Goal: Transaction & Acquisition: Purchase product/service

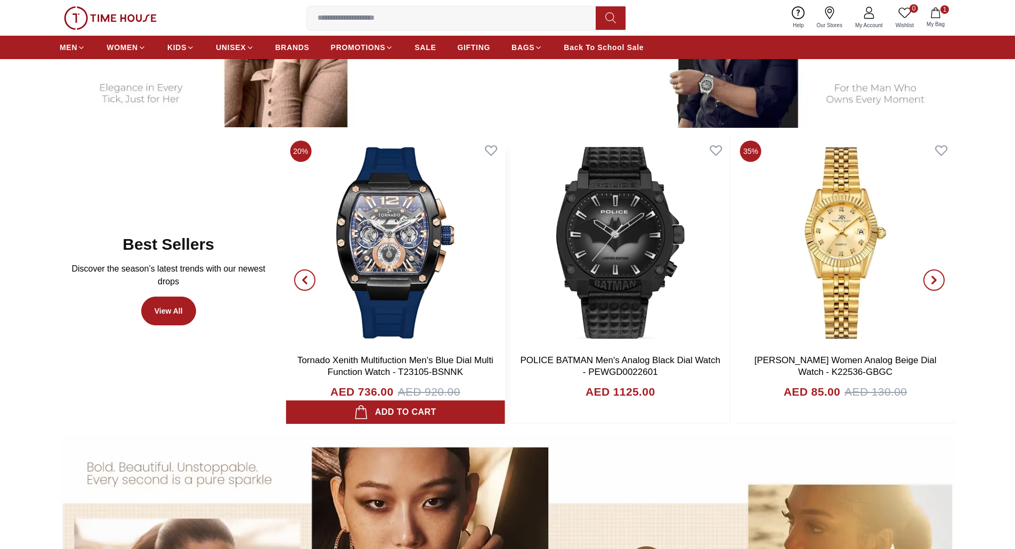
click at [364, 244] on img at bounding box center [395, 242] width 219 height 213
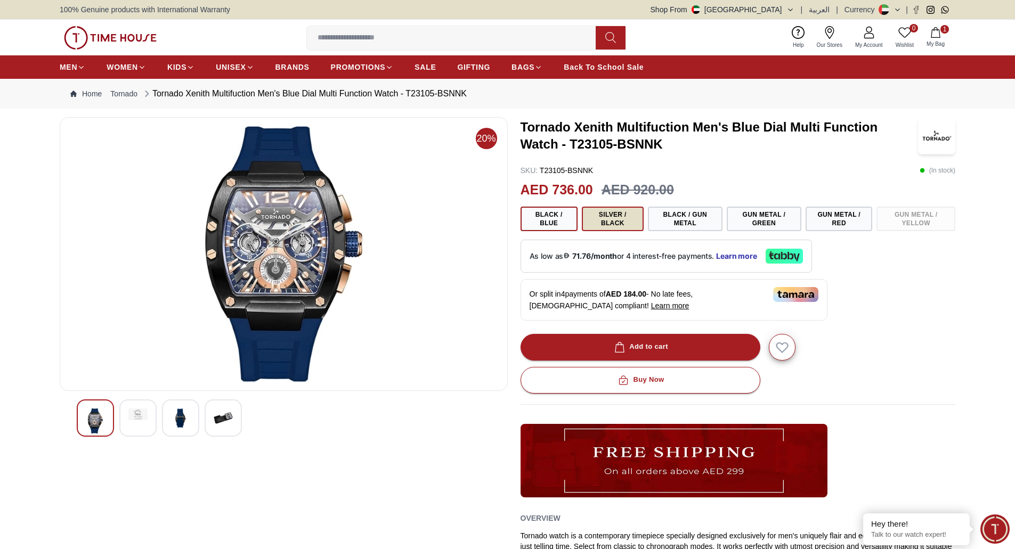
click at [618, 226] on button "Silver / Black" at bounding box center [613, 219] width 62 height 25
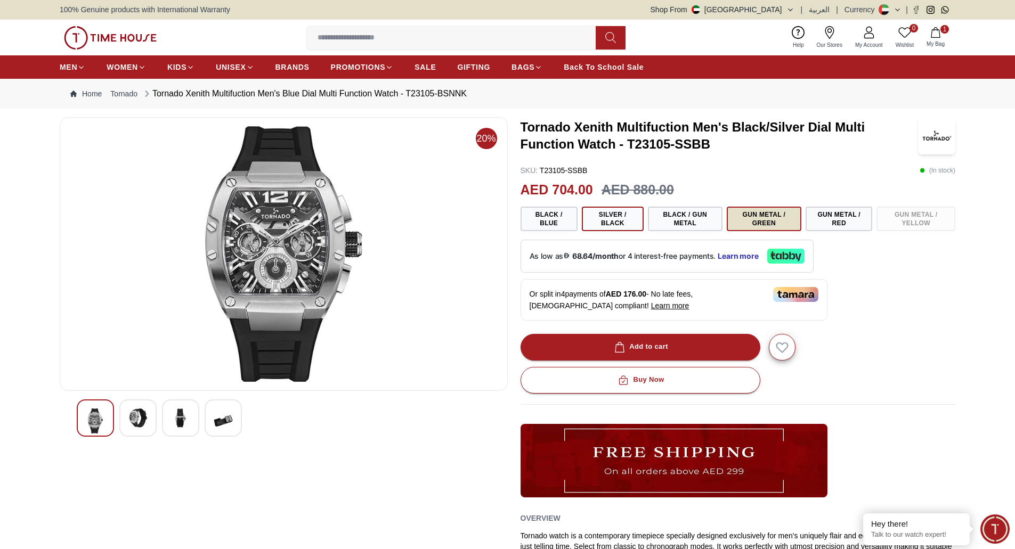
click at [761, 225] on button "Gun Metal / Green" at bounding box center [764, 219] width 75 height 25
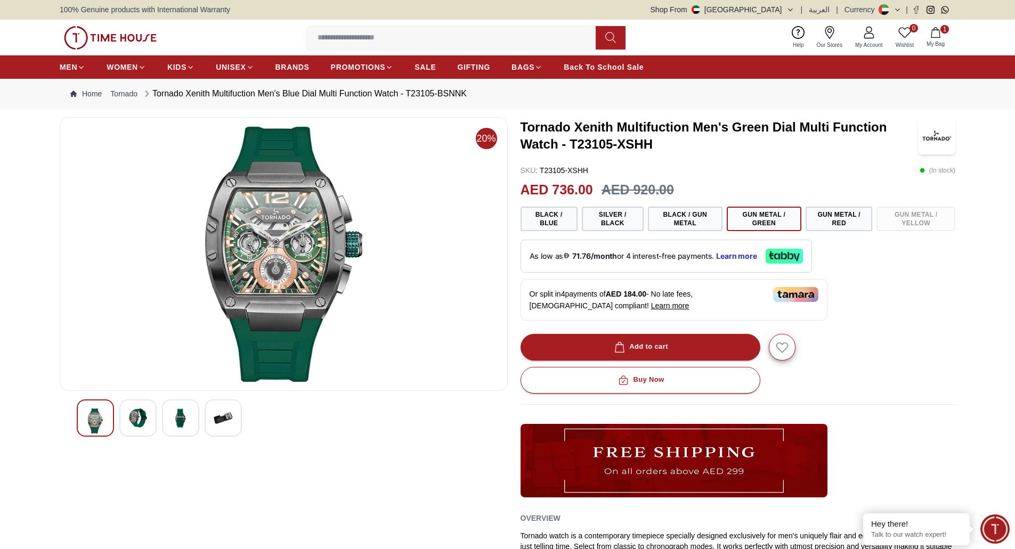
click at [126, 37] on img at bounding box center [110, 37] width 93 height 23
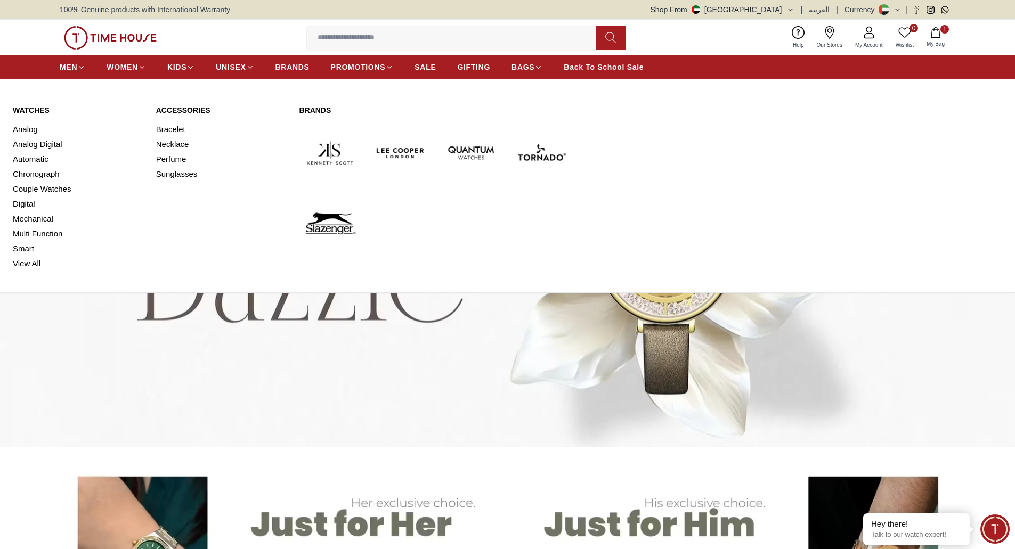
click at [25, 115] on link "Watches" at bounding box center [78, 110] width 131 height 11
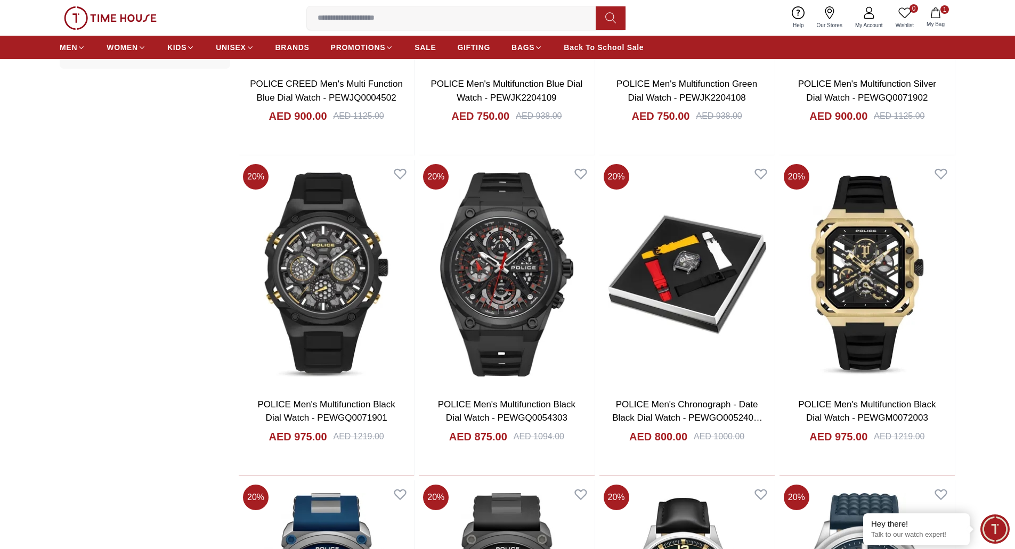
scroll to position [1278, 0]
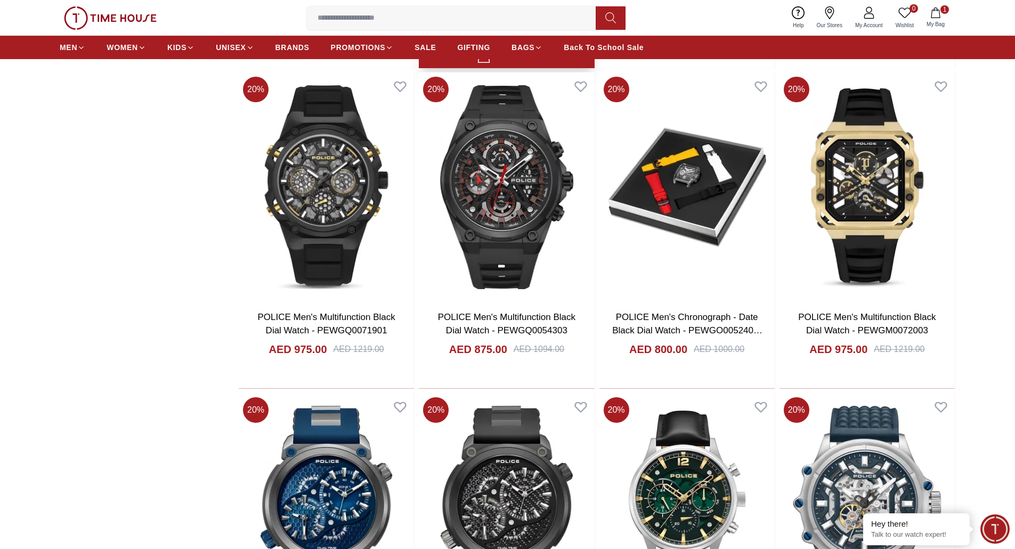
scroll to position [746, 0]
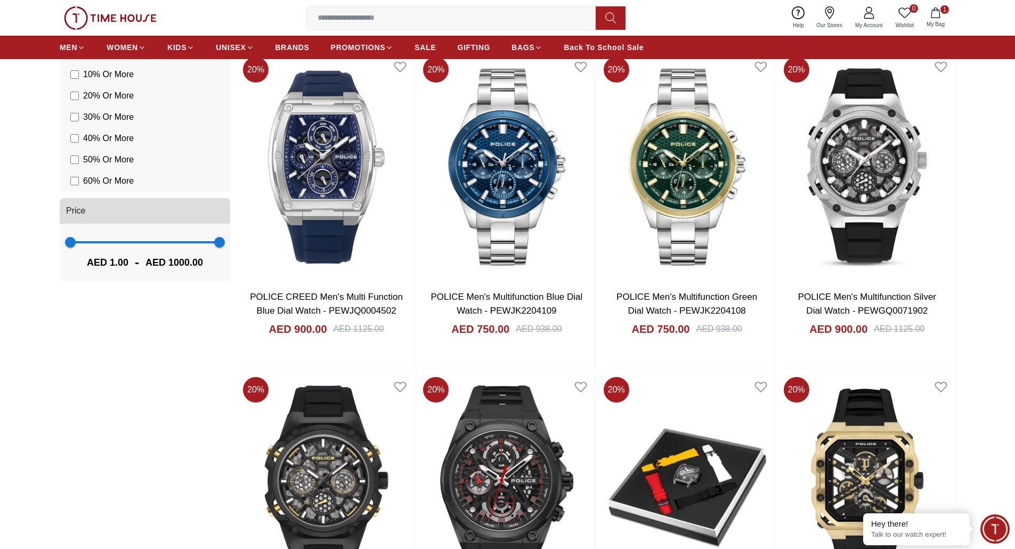
click at [106, 18] on img at bounding box center [110, 17] width 93 height 23
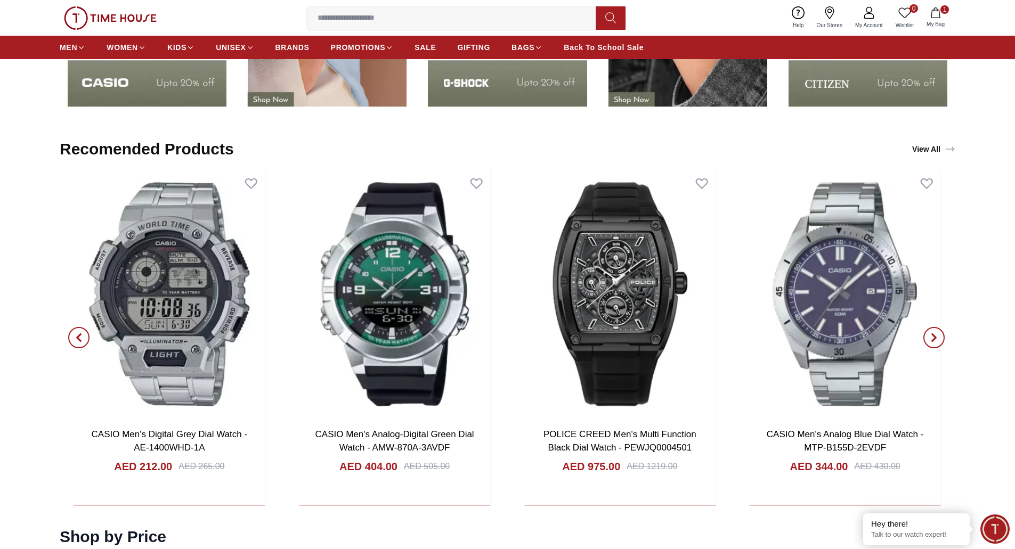
scroll to position [2078, 0]
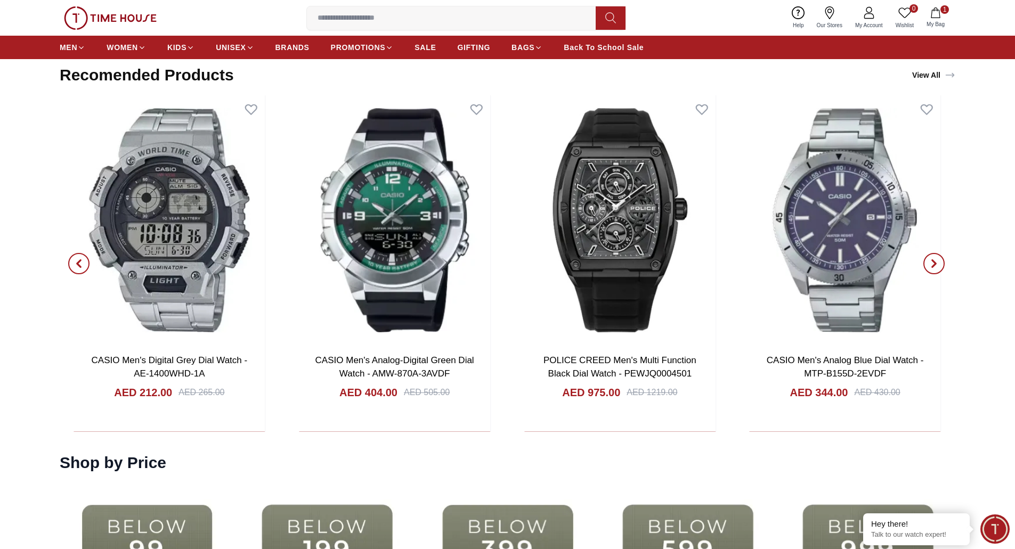
click at [79, 262] on icon "button" at bounding box center [78, 263] width 3 height 7
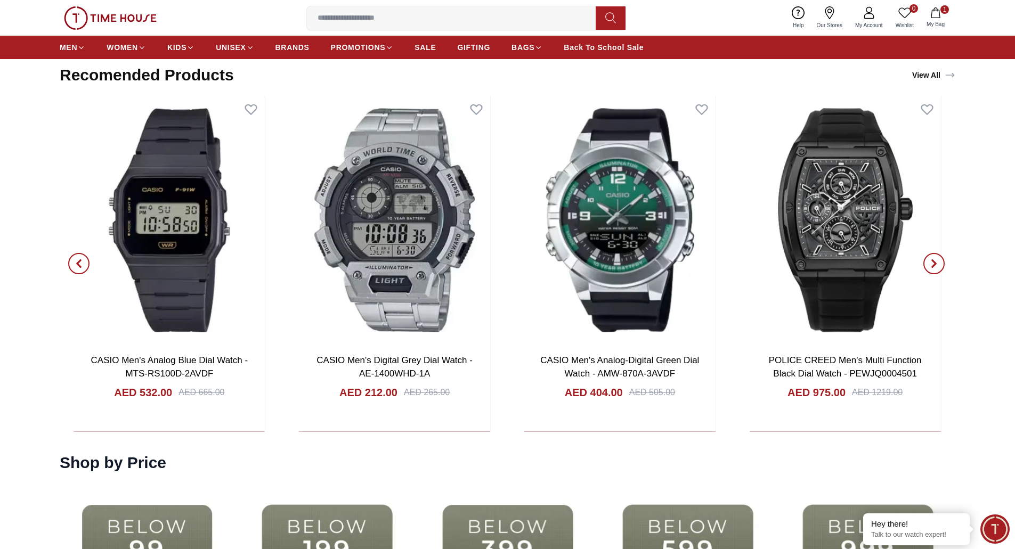
click at [79, 262] on icon "button" at bounding box center [78, 263] width 3 height 7
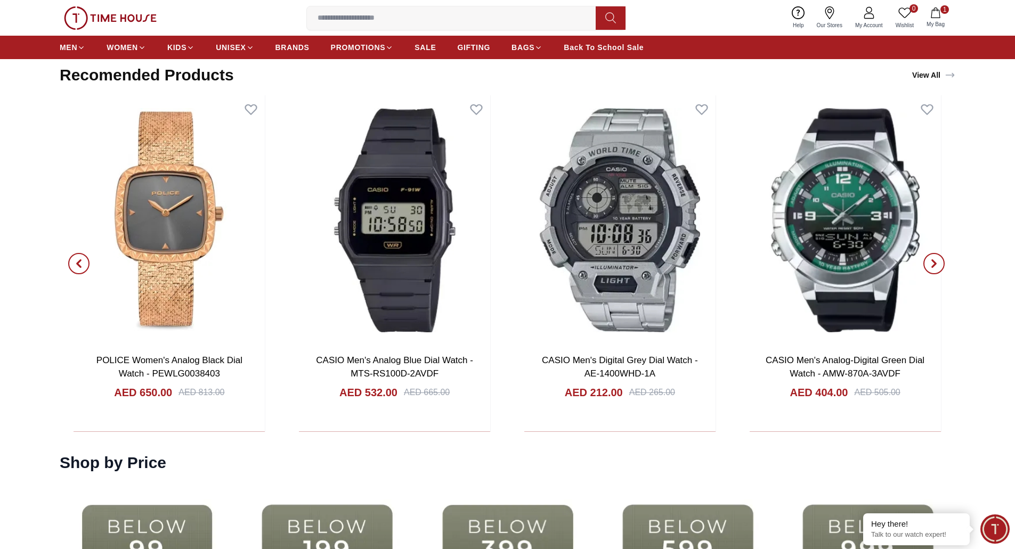
click at [101, 24] on img at bounding box center [110, 17] width 93 height 23
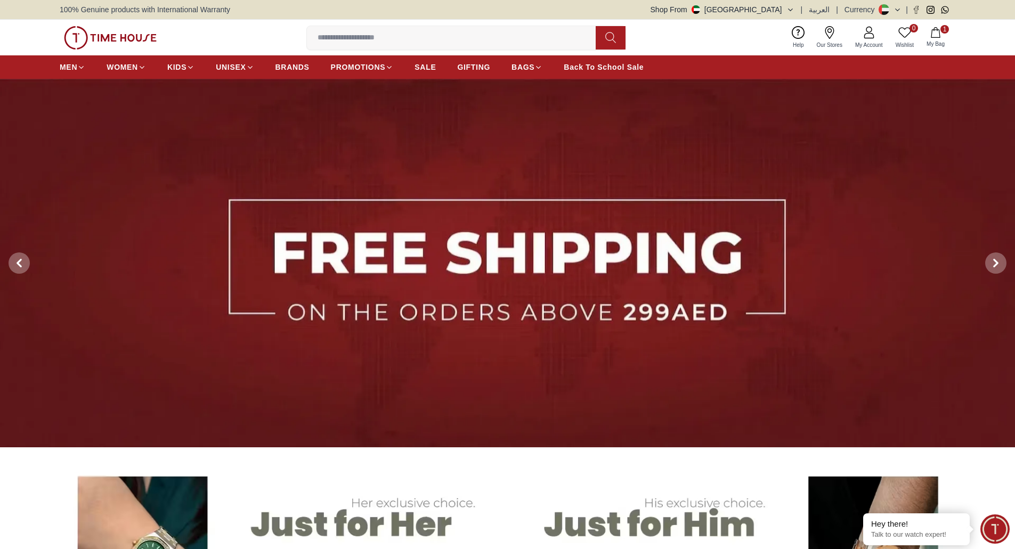
click at [928, 39] on button "1 My Bag" at bounding box center [935, 37] width 31 height 25
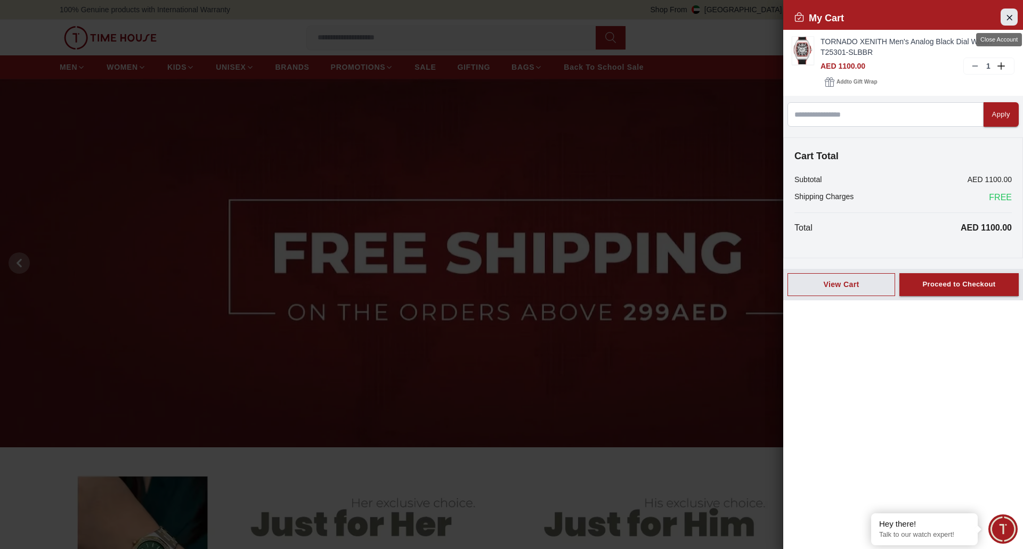
click at [1006, 15] on icon "Close Account" at bounding box center [1009, 17] width 9 height 13
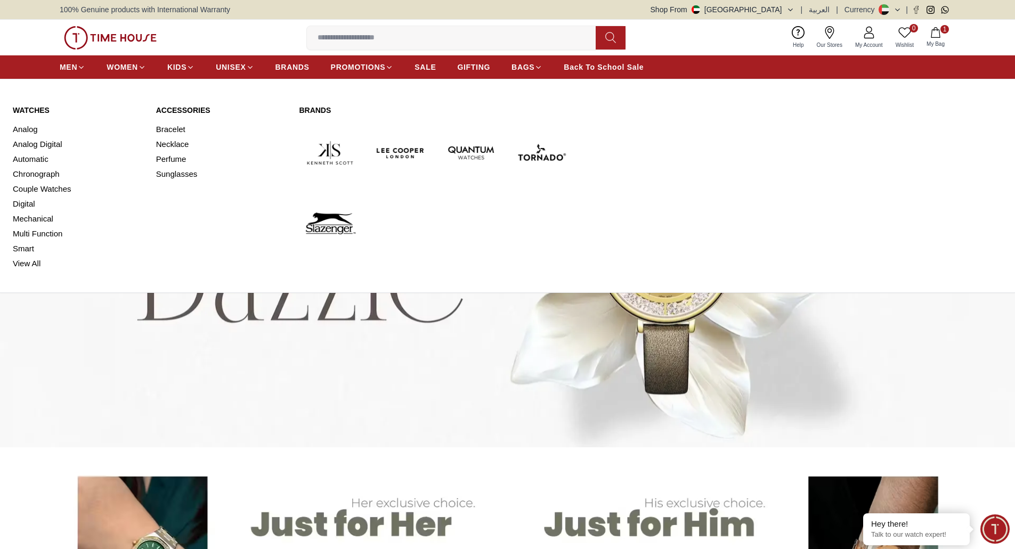
click at [39, 109] on link "Watches" at bounding box center [78, 110] width 131 height 11
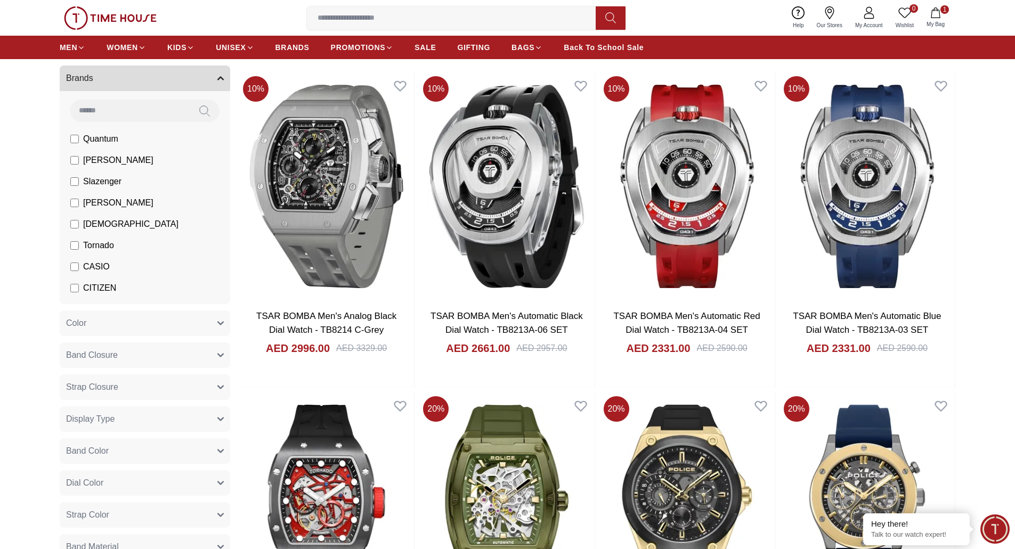
scroll to position [55, 0]
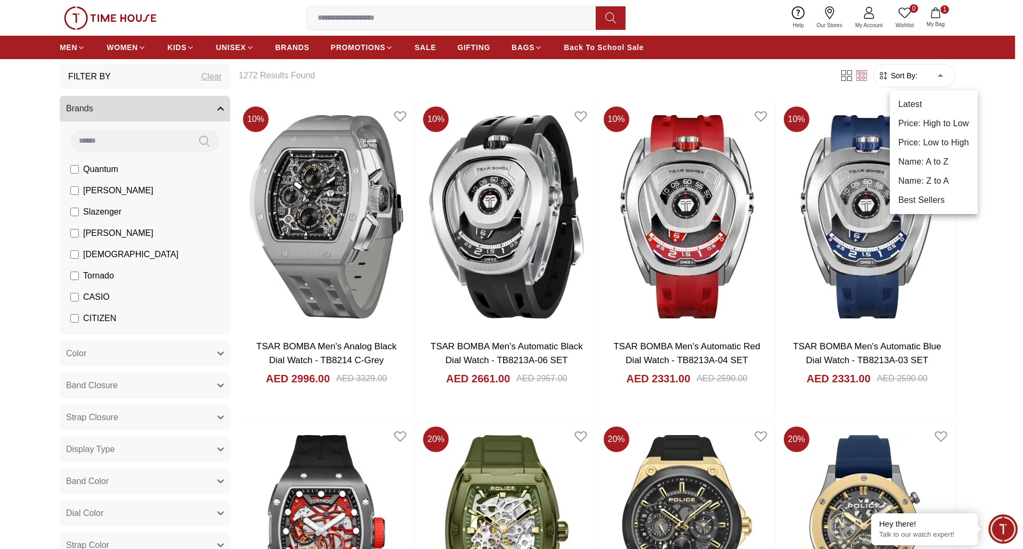
click at [929, 104] on li "Latest" at bounding box center [934, 104] width 88 height 19
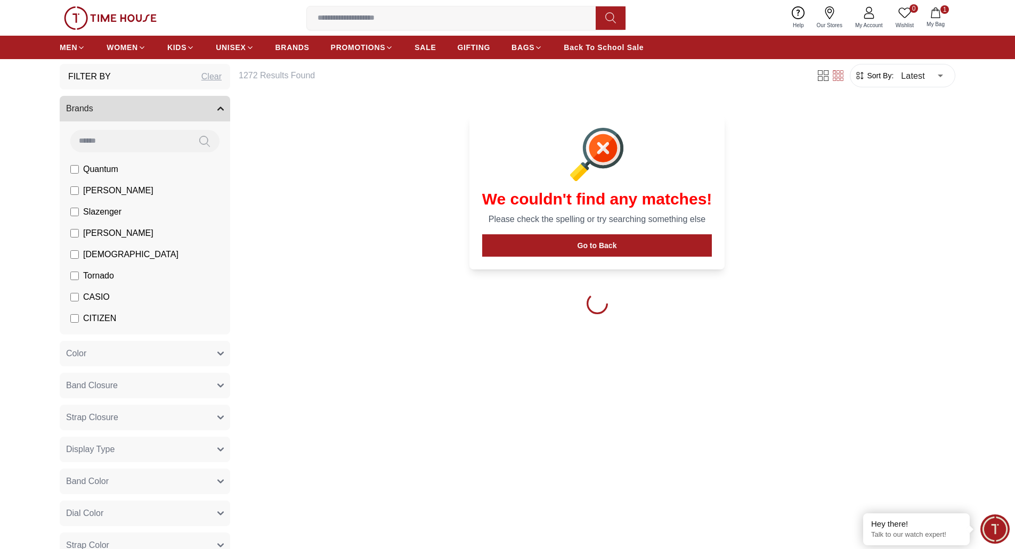
type input "*"
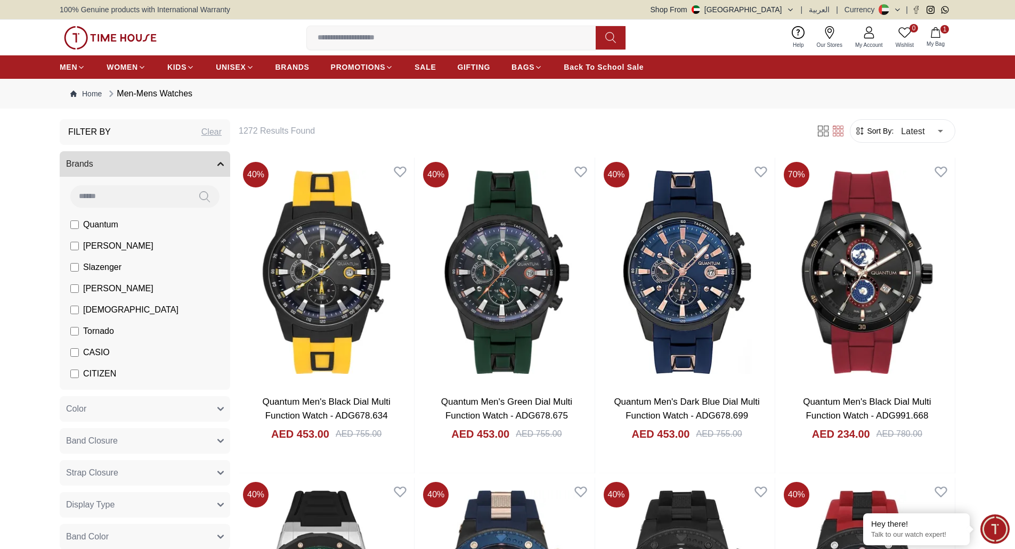
click at [129, 40] on img at bounding box center [110, 37] width 93 height 23
